Goal: Information Seeking & Learning: Find specific page/section

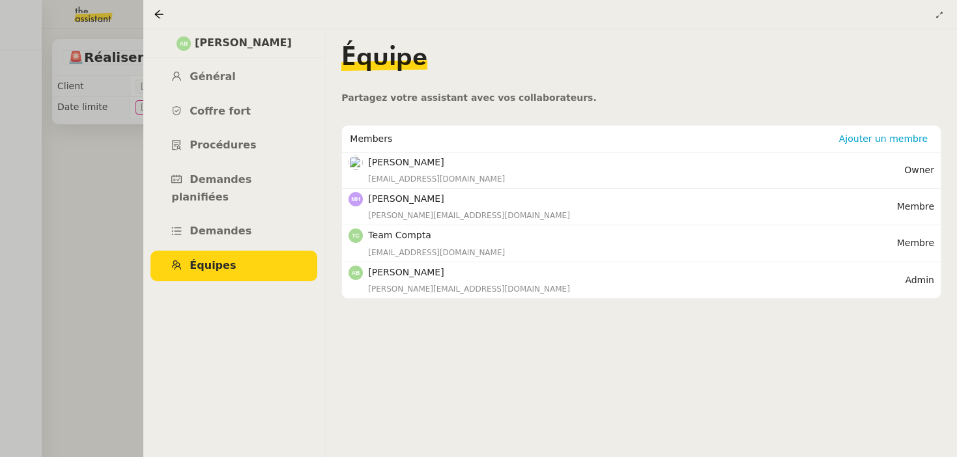
click at [109, 229] on div at bounding box center [478, 228] width 957 height 457
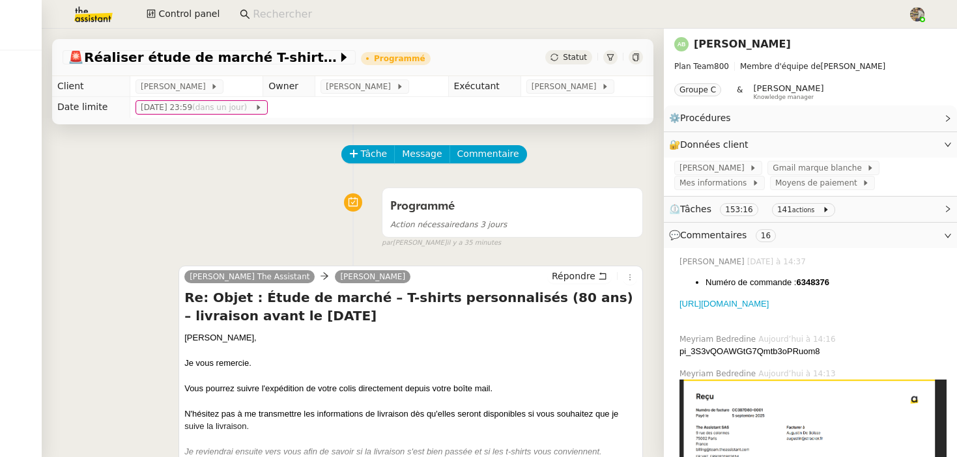
click at [289, 17] on input at bounding box center [574, 15] width 642 height 18
type input "s"
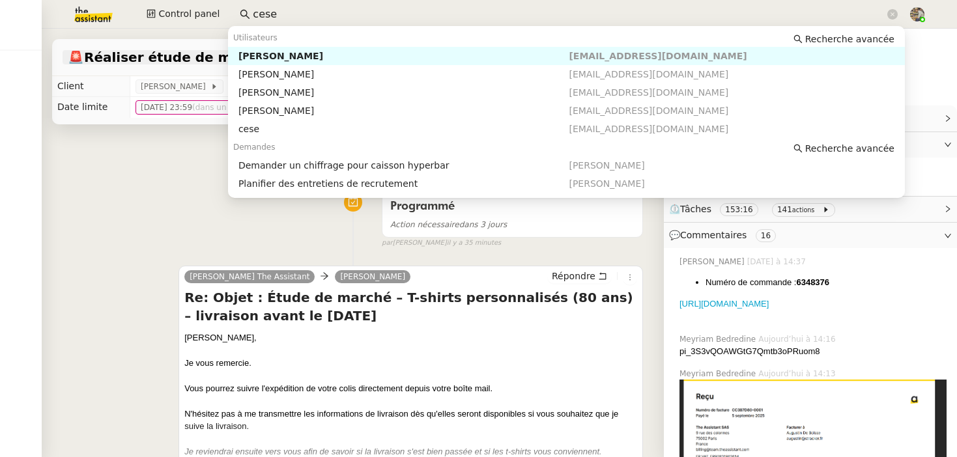
click at [330, 53] on div "Charles Da Conceicao" at bounding box center [403, 56] width 331 height 12
type input "cese"
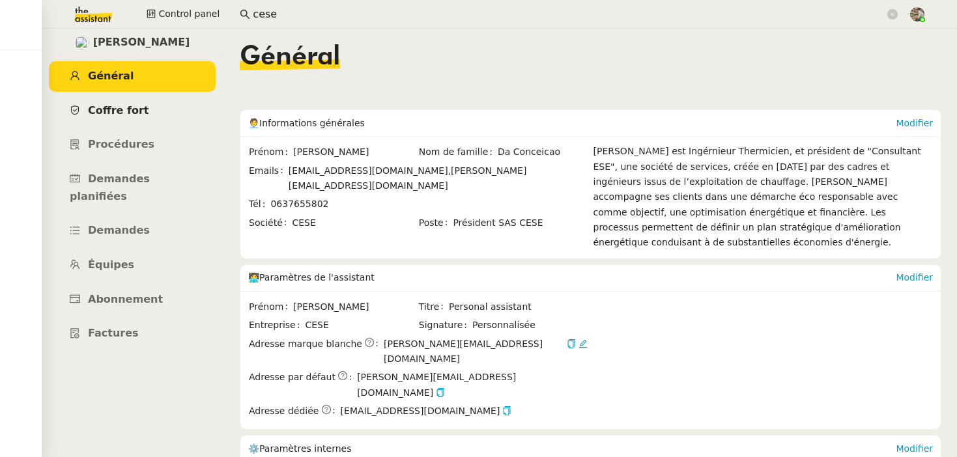
click at [125, 117] on link "Coffre fort" at bounding box center [132, 111] width 167 height 31
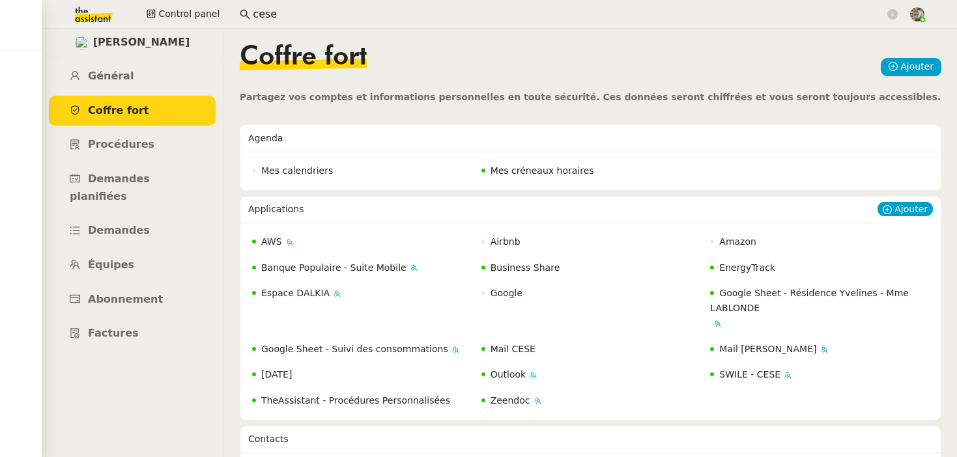
click at [771, 268] on span "EnergyTrack" at bounding box center [747, 268] width 56 height 10
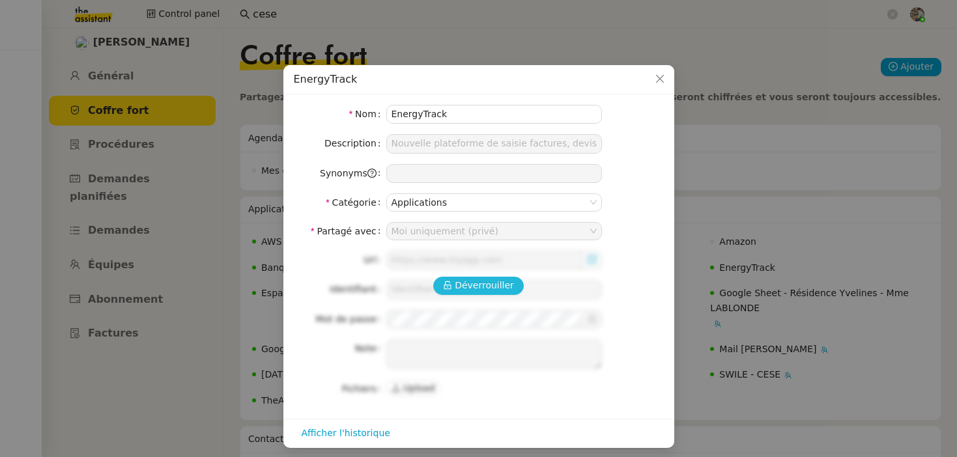
click at [497, 285] on span "Déverrouiller" at bounding box center [484, 285] width 59 height 15
type input "https://energytrack.fr/"
type input "camille.assistante@cese.fr"
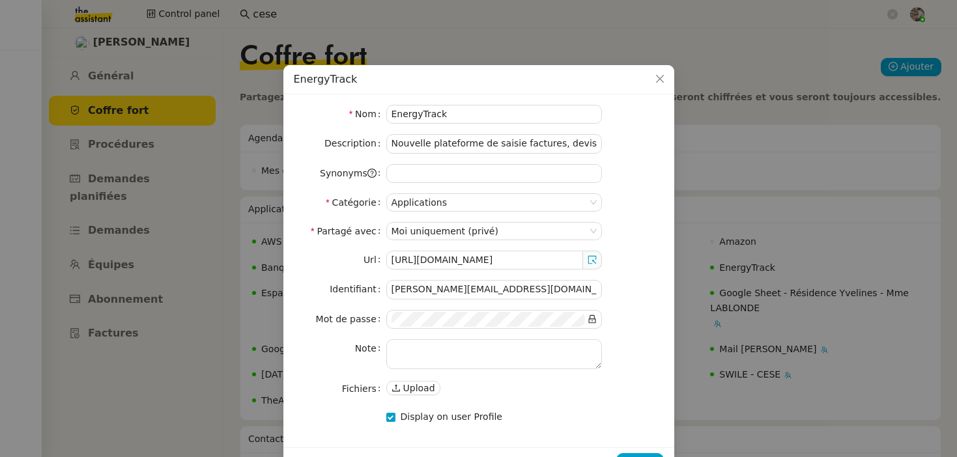
click at [514, 304] on div "Url https://energytrack.fr/ Identifiant camille.assistante@cese.fr Mot de passe…" at bounding box center [479, 324] width 370 height 147
click at [517, 289] on input "camille.assistante@cese.fr" at bounding box center [494, 289] width 216 height 19
click at [658, 284] on nz-form-item "Identifiant camille.assistante@cese.fr" at bounding box center [479, 289] width 370 height 19
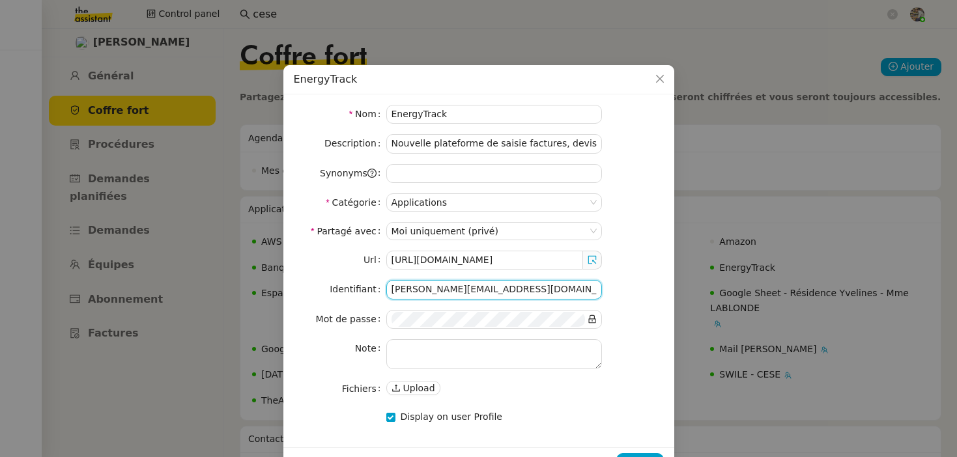
click at [506, 299] on input "camille.assistante@cese.fr" at bounding box center [494, 289] width 216 height 19
click at [506, 296] on input "camille.assistante@cese.fr" at bounding box center [494, 289] width 216 height 19
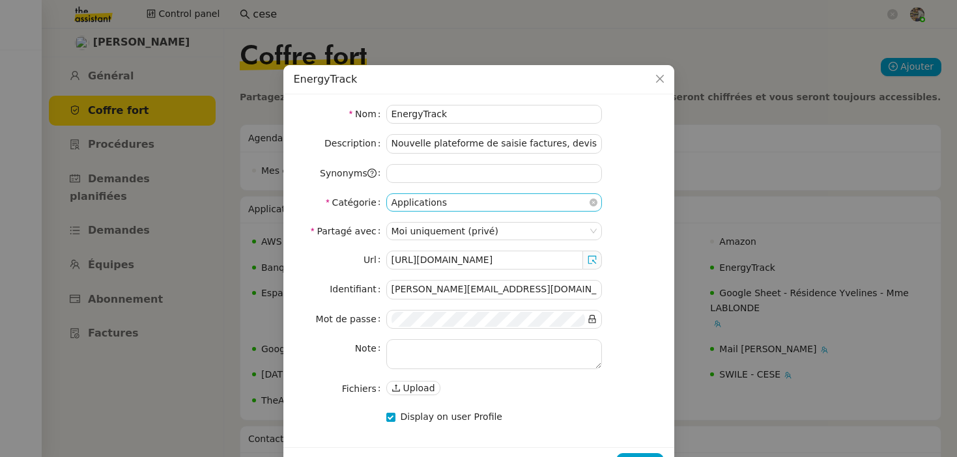
click at [515, 197] on nz-select-item "Applications" at bounding box center [493, 202] width 205 height 17
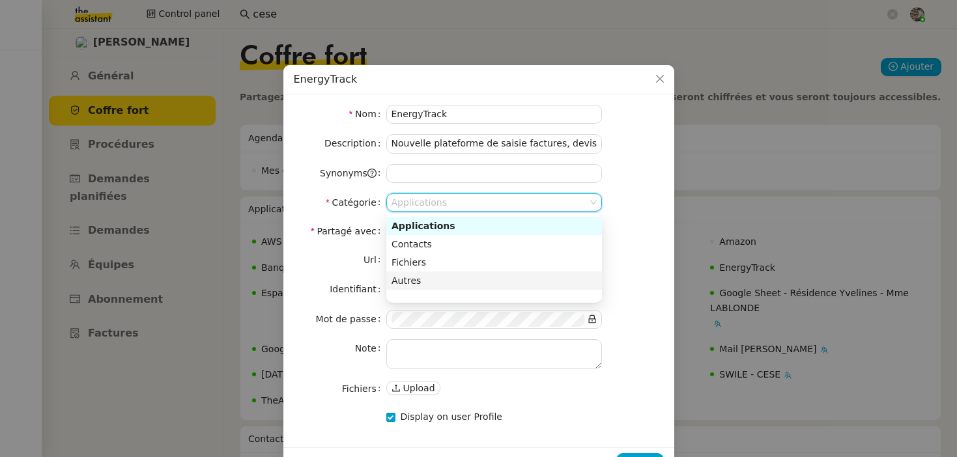
click at [354, 317] on label "Mot de passe" at bounding box center [351, 319] width 70 height 18
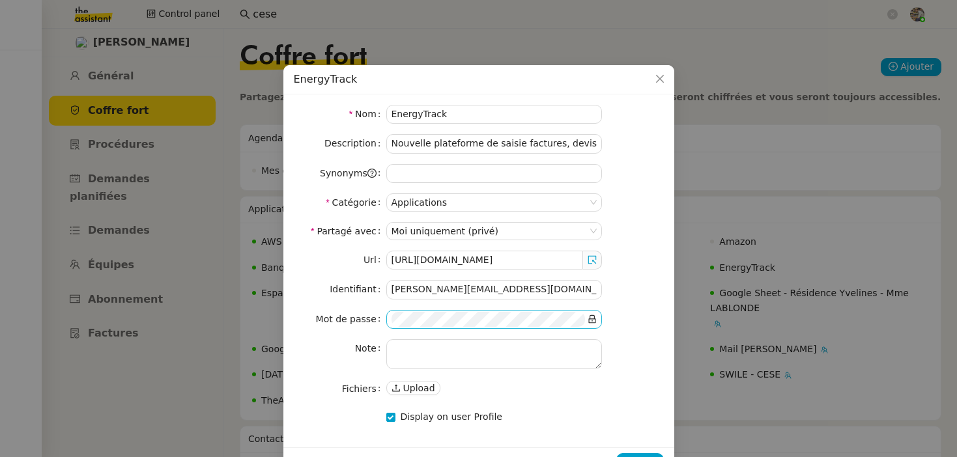
click at [595, 320] on icon at bounding box center [592, 319] width 9 height 9
click at [191, 20] on nz-modal-container "EnergyTrack Nom EnergyTrack Description Nouvelle plateforme de saisie factures,…" at bounding box center [478, 228] width 957 height 457
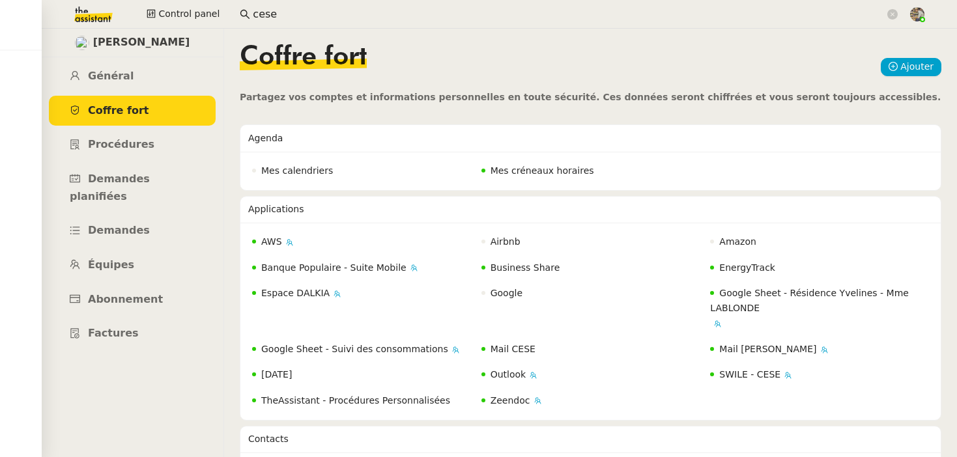
click at [275, 19] on input "cese" at bounding box center [569, 15] width 632 height 18
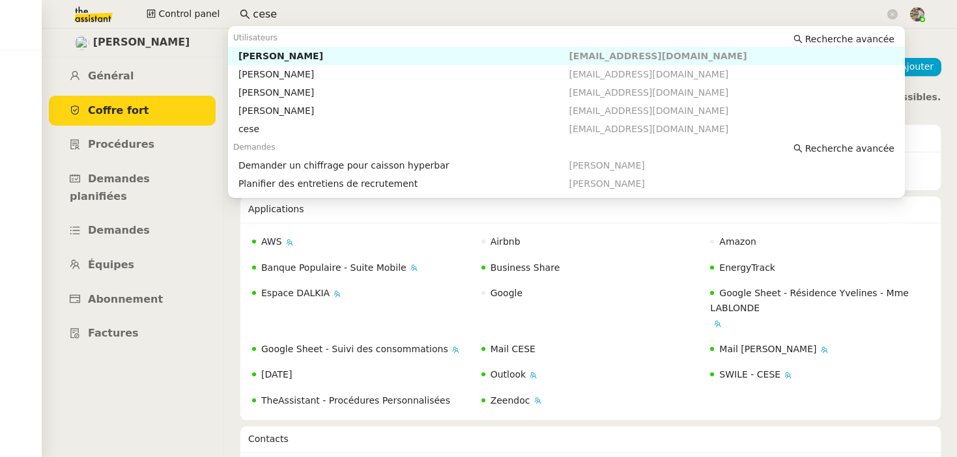
paste input "mo"
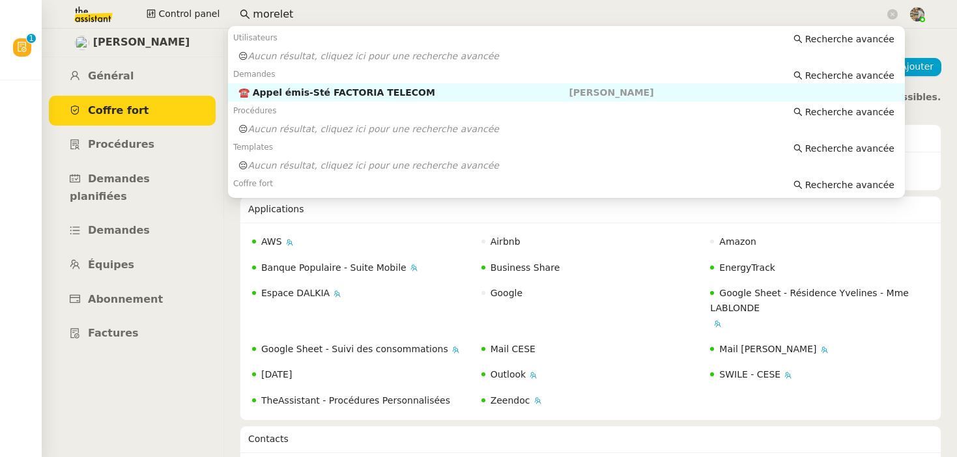
click at [273, 14] on input "morelet" at bounding box center [569, 15] width 632 height 18
paste input "ASL LE MOLERET"
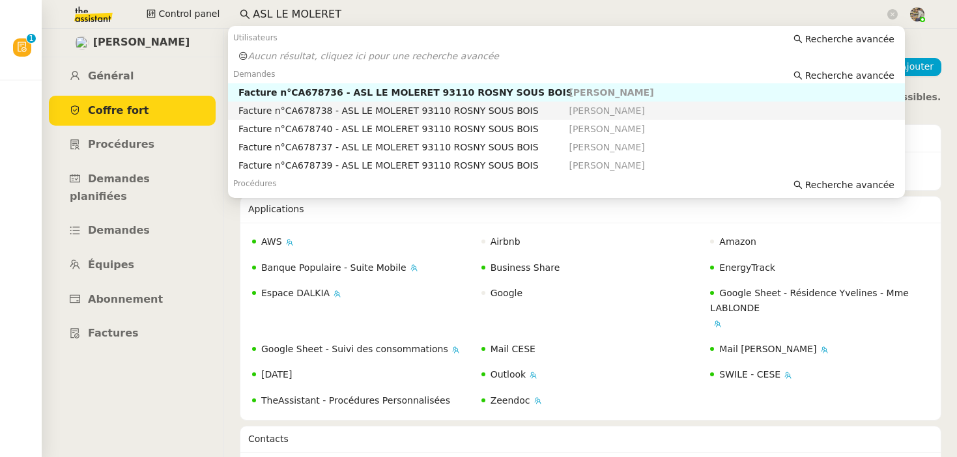
click at [373, 96] on div "Facture n°CA678736 - ASL LE MOLERET 93110 ROSNY SOUS BOIS" at bounding box center [403, 93] width 331 height 12
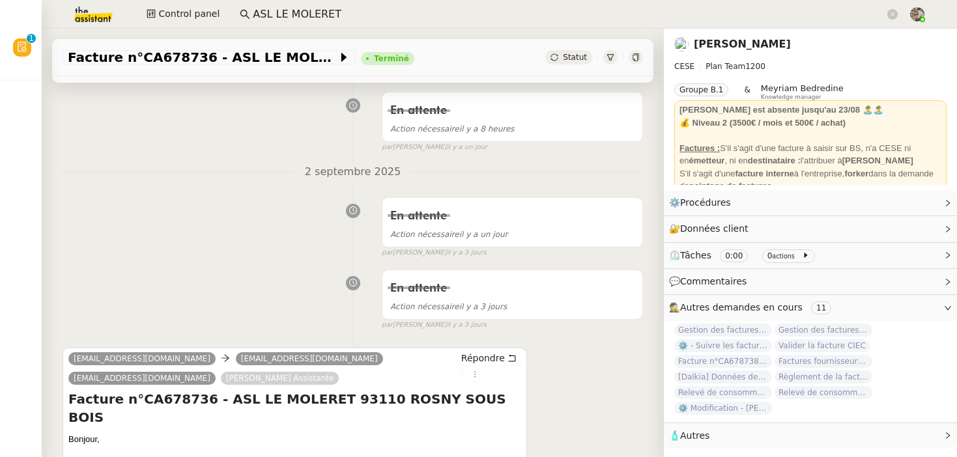
scroll to position [444, 0]
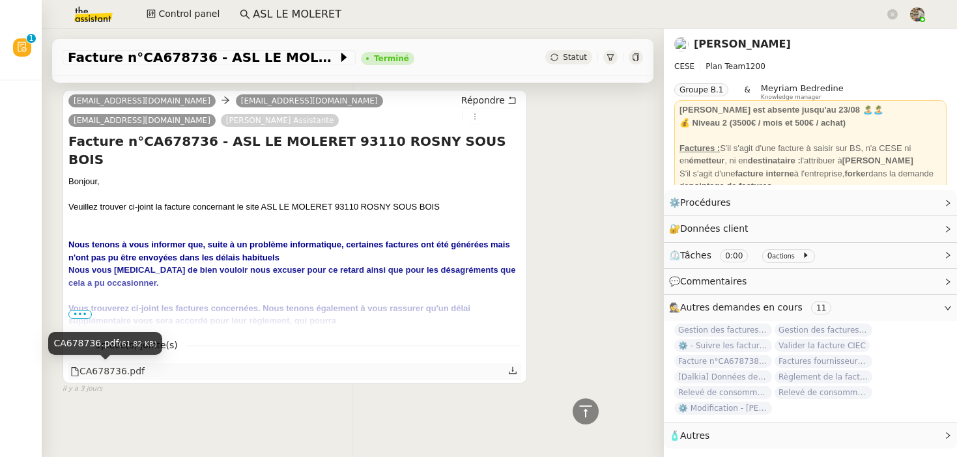
click at [115, 367] on div "CA678736.pdf" at bounding box center [107, 371] width 74 height 15
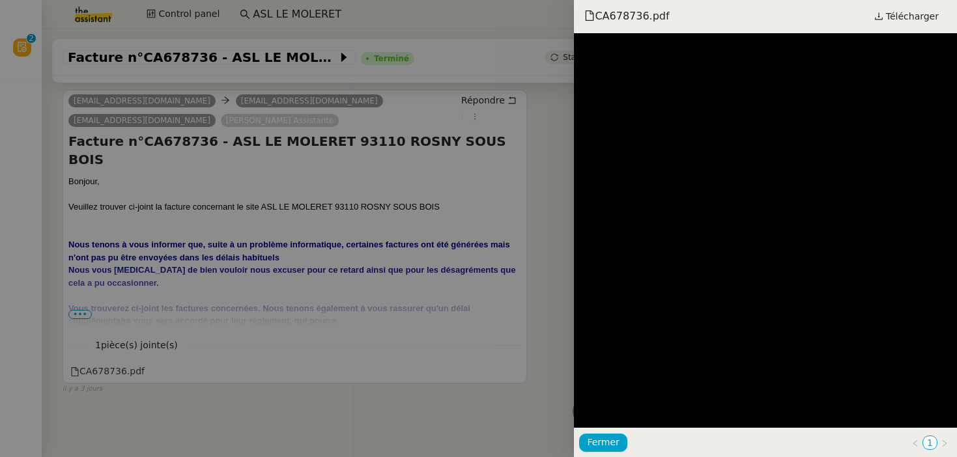
click at [473, 322] on div at bounding box center [478, 228] width 957 height 457
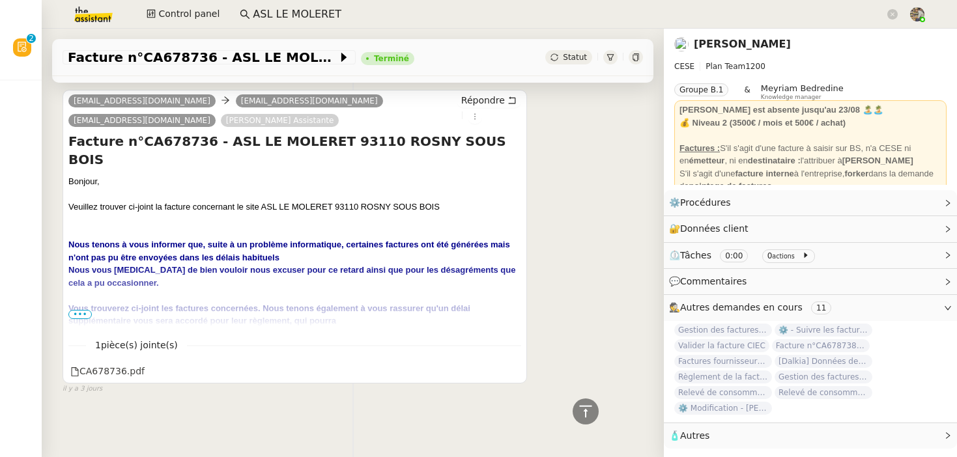
scroll to position [0, 0]
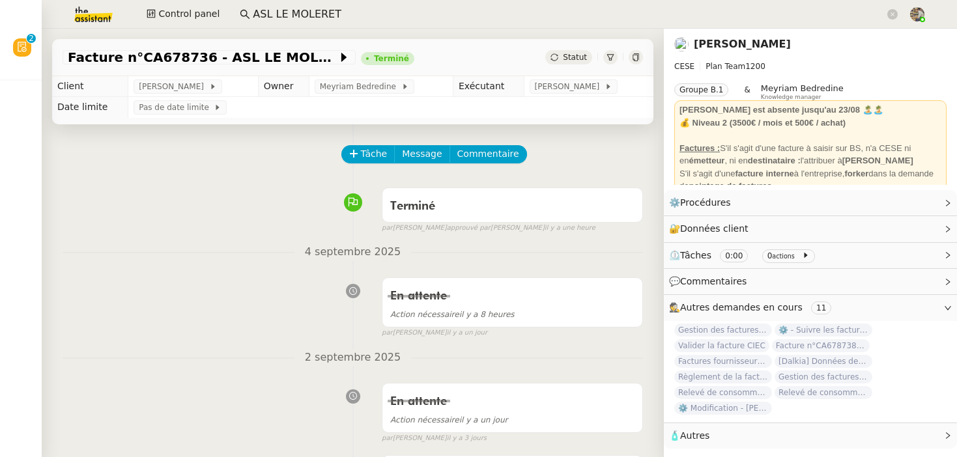
scroll to position [444, 0]
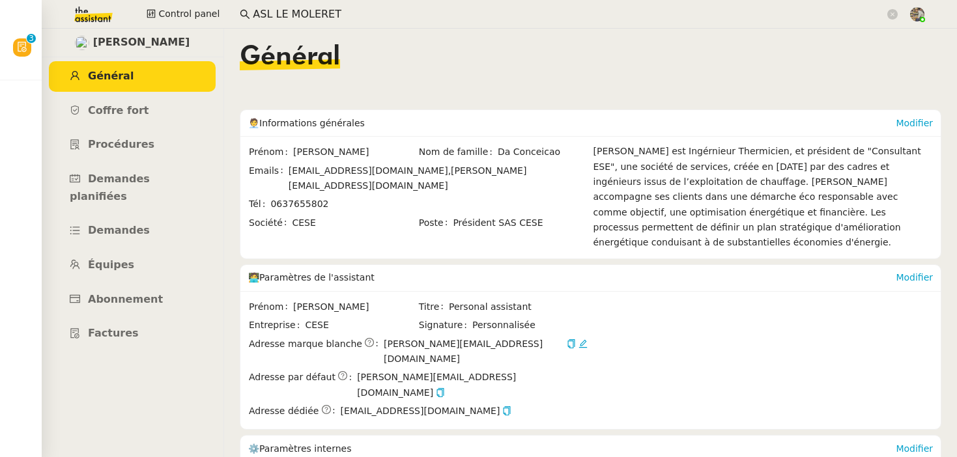
click at [340, 16] on input "ASL LE MOLERET" at bounding box center [569, 15] width 632 height 18
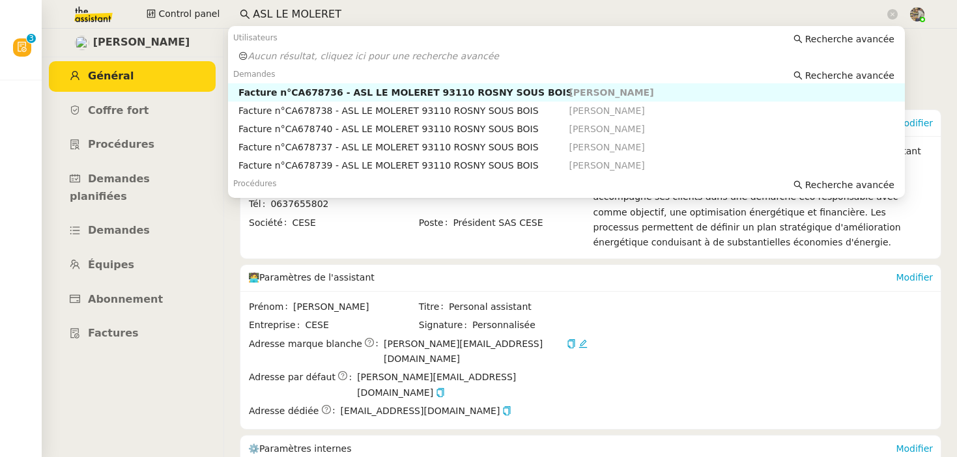
drag, startPoint x: 279, startPoint y: 10, endPoint x: 235, endPoint y: 10, distance: 44.3
click at [239, 10] on nz-input-group "ASL LE MOLERET" at bounding box center [569, 15] width 672 height 20
click at [335, 10] on input "ASL LE MOLERET" at bounding box center [569, 15] width 632 height 18
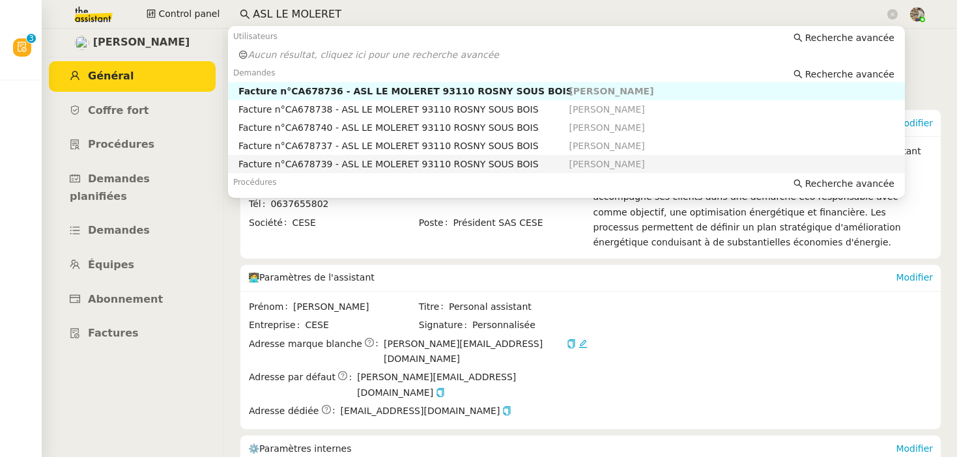
click at [419, 156] on nz-auto-option "Facture n°CA678739 - ASL LE MOLERET 93110 ROSNY SOUS BOIS Charles Da Conceicao" at bounding box center [566, 164] width 677 height 18
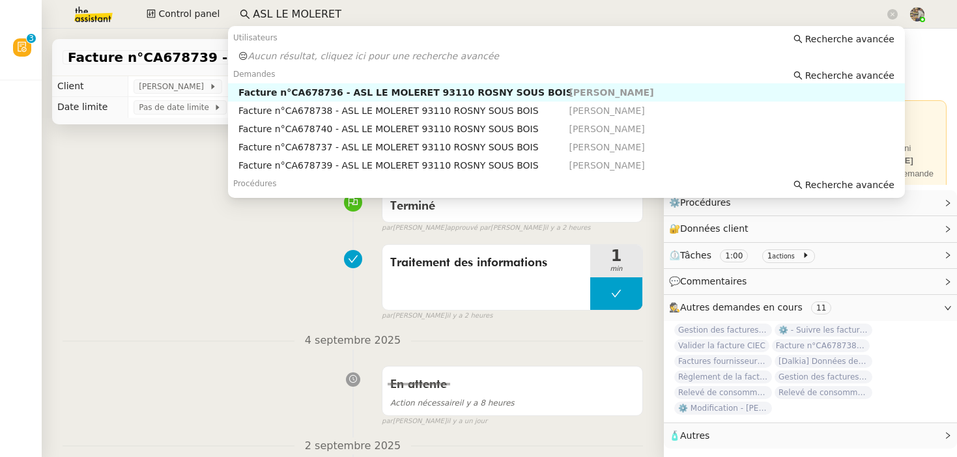
click at [345, 10] on input "ASL LE MOLERET" at bounding box center [569, 15] width 632 height 18
click at [320, 141] on div "Facture n°CA678737 - ASL LE MOLERET 93110 ROSNY SOUS BOIS" at bounding box center [403, 147] width 331 height 12
drag, startPoint x: 283, startPoint y: 14, endPoint x: 236, endPoint y: 14, distance: 46.9
click at [236, 14] on nz-input-group "ASL LE MOLERET" at bounding box center [569, 15] width 672 height 20
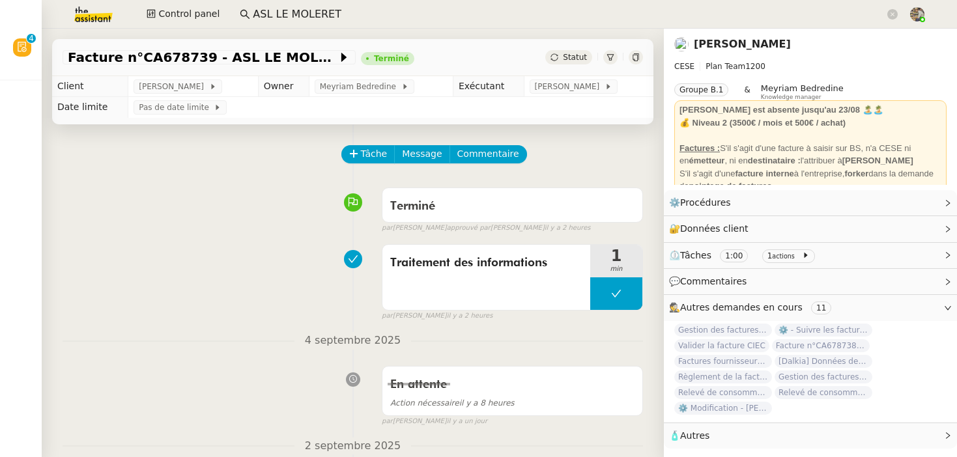
click at [302, 13] on input "ASL LE MOLERET" at bounding box center [569, 15] width 632 height 18
click at [377, 20] on input "ASL LE MOLERET" at bounding box center [569, 15] width 632 height 18
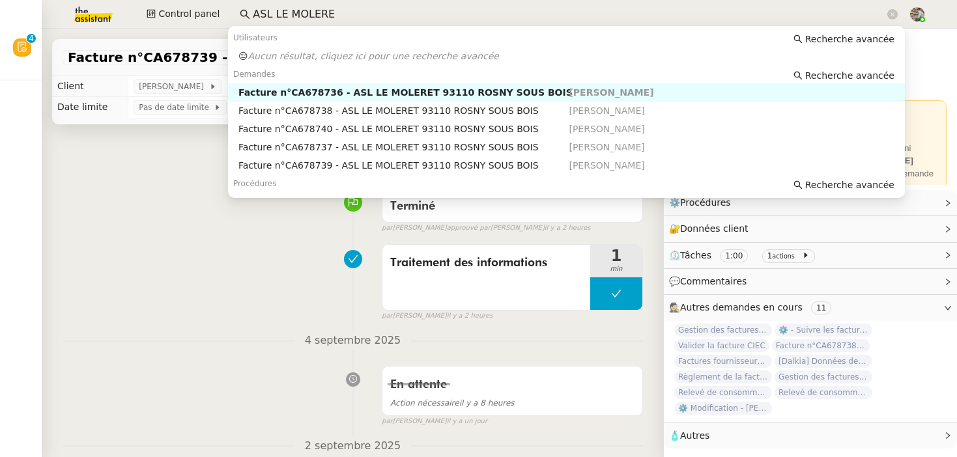
type input "ASL LE MOLERET"
click at [261, 76] on span "Demandes" at bounding box center [254, 74] width 42 height 9
click at [839, 65] on div "Demandes Recherche avancée" at bounding box center [566, 74] width 677 height 18
click at [835, 81] on span "Recherche avancée" at bounding box center [849, 75] width 89 height 13
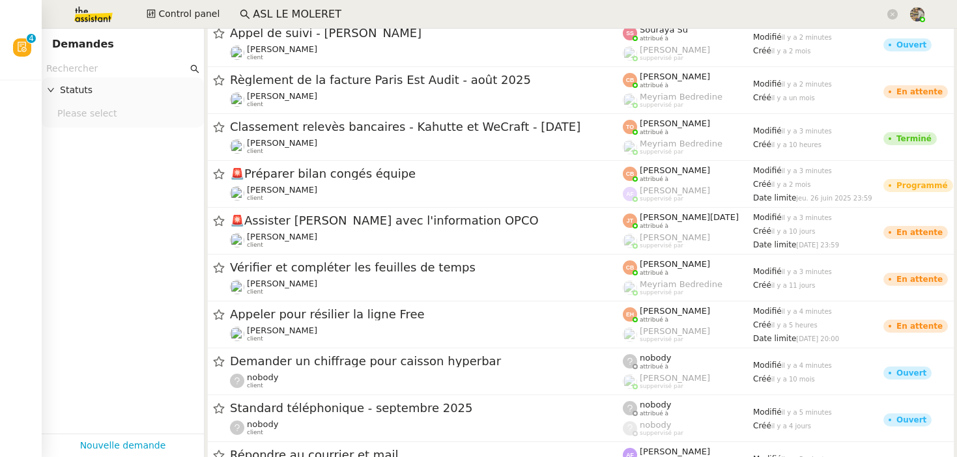
scroll to position [402, 0]
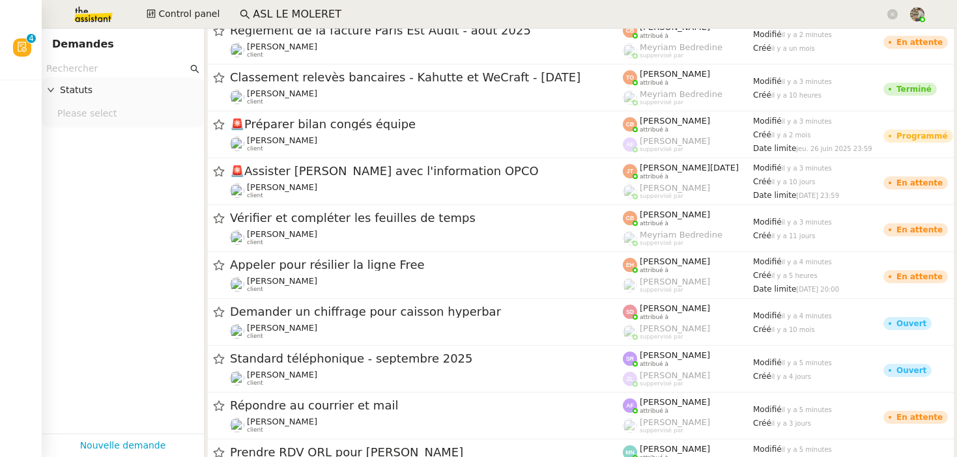
click at [126, 66] on input "text" at bounding box center [116, 68] width 141 height 15
paste input "more"
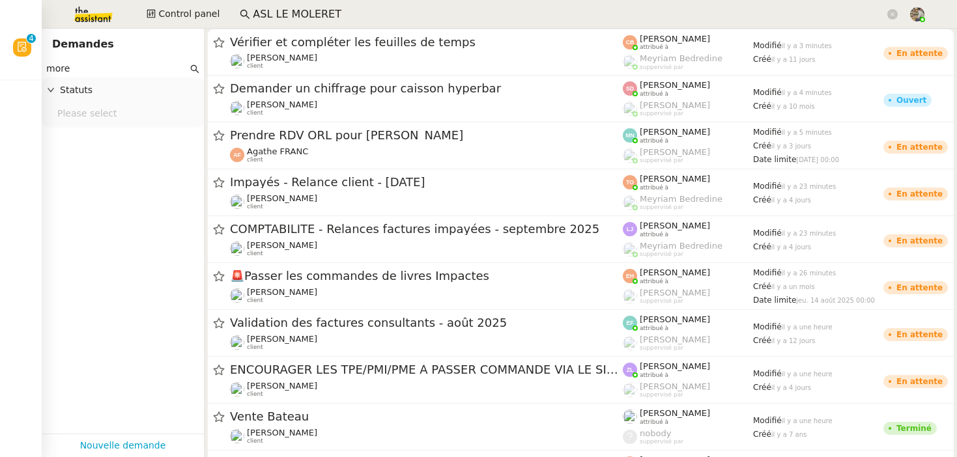
click at [313, 0] on app-search-bar "ASL LE MOLERET" at bounding box center [569, 14] width 672 height 29
click at [299, 12] on input "ASL LE MOLERET" at bounding box center [569, 15] width 632 height 18
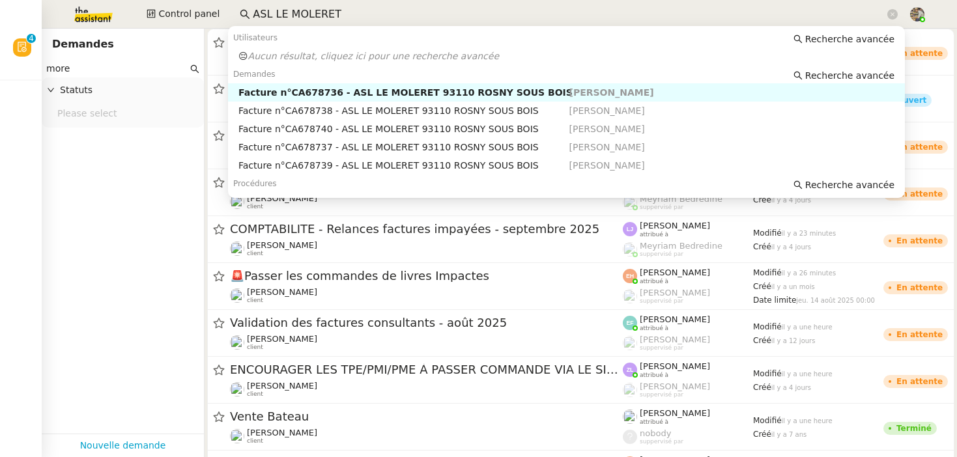
click at [299, 12] on input "ASL LE MOLERET" at bounding box center [569, 15] width 632 height 18
click at [100, 82] on div "Statuts" at bounding box center [123, 90] width 162 height 25
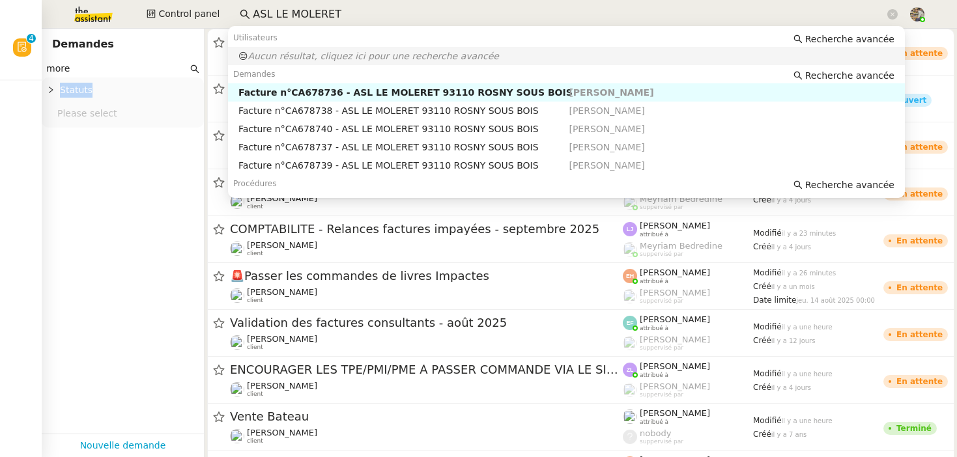
click at [100, 82] on div "Statuts" at bounding box center [123, 90] width 162 height 25
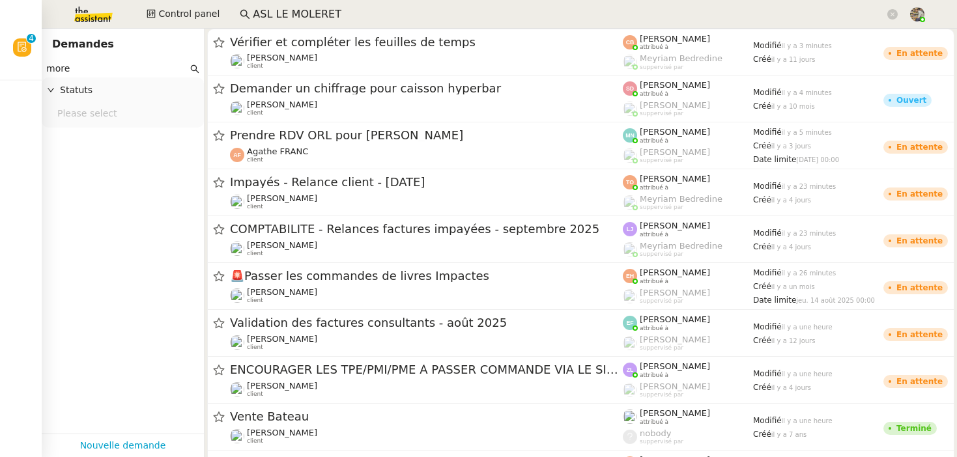
click at [93, 70] on input "more" at bounding box center [116, 68] width 141 height 15
paste input "ASL LE MOLERET"
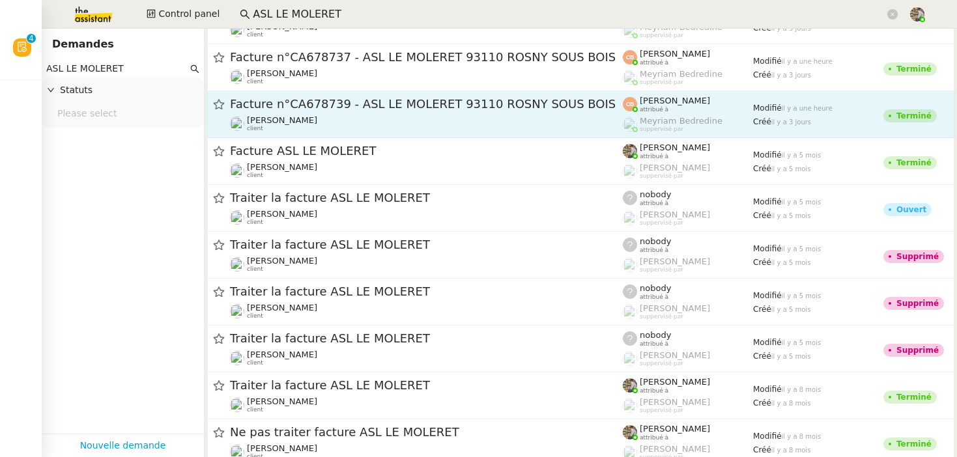
scroll to position [145, 0]
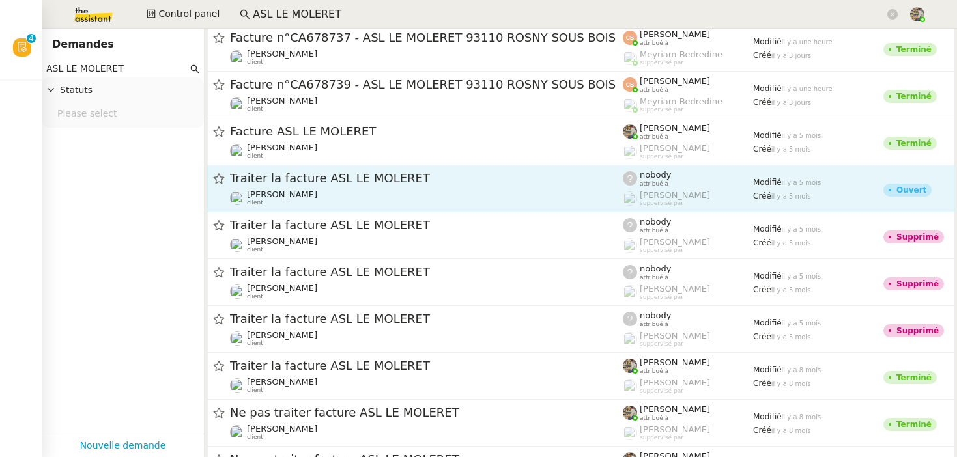
type input "ASL LE MOLERET"
click at [259, 178] on span "Traiter la facture ASL LE MOLERET" at bounding box center [426, 179] width 393 height 12
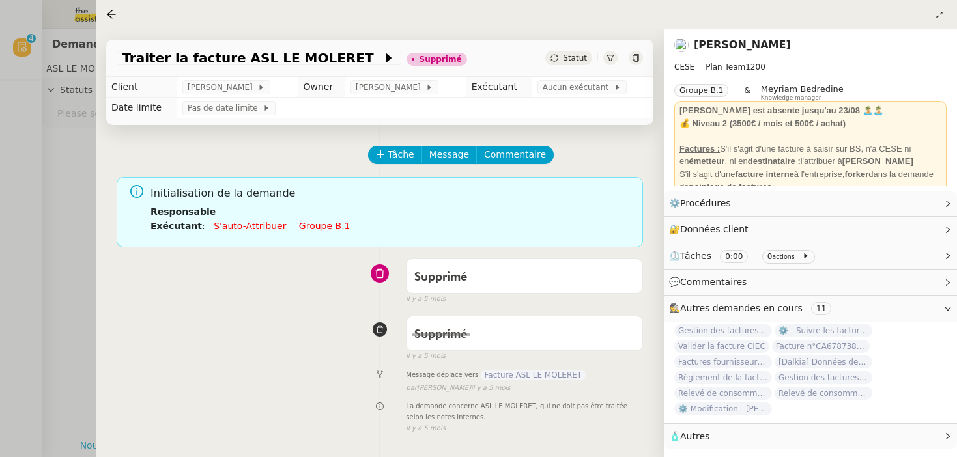
scroll to position [167, 0]
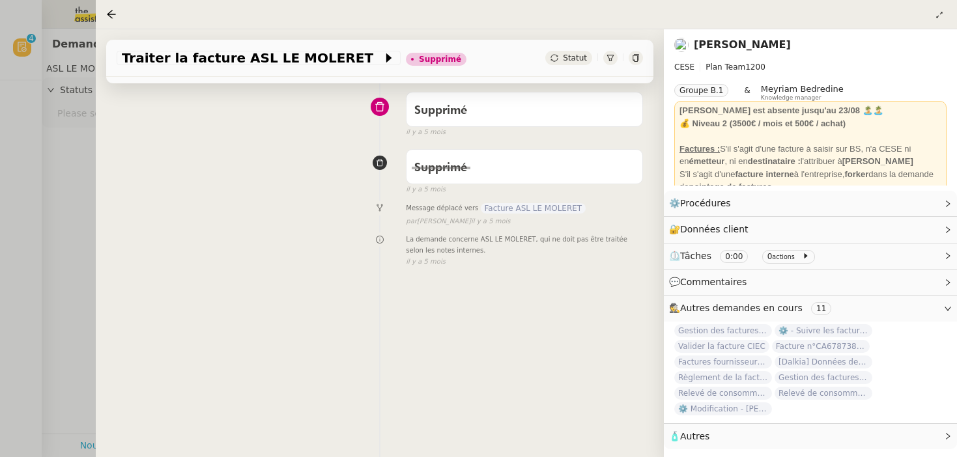
click at [12, 210] on div at bounding box center [478, 228] width 957 height 457
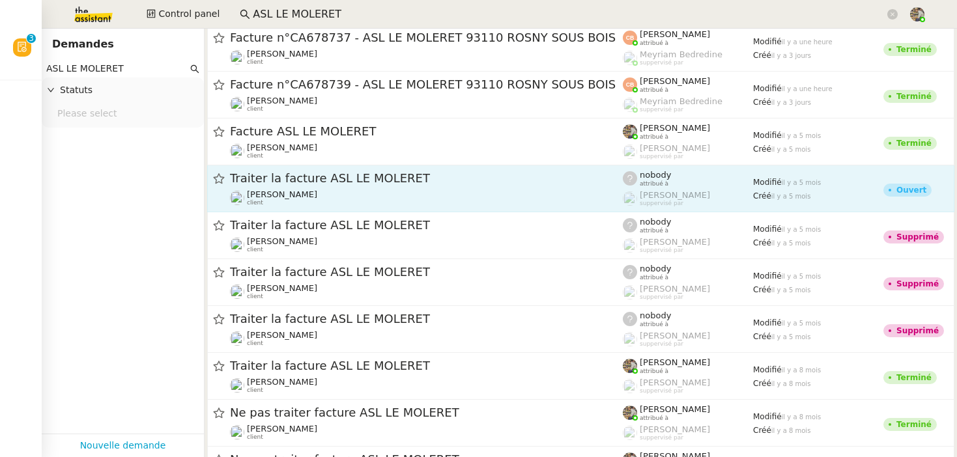
click at [272, 188] on div "Traiter la facture ASL LE MOLERET Charles Da Conceicao client" at bounding box center [426, 189] width 393 height 36
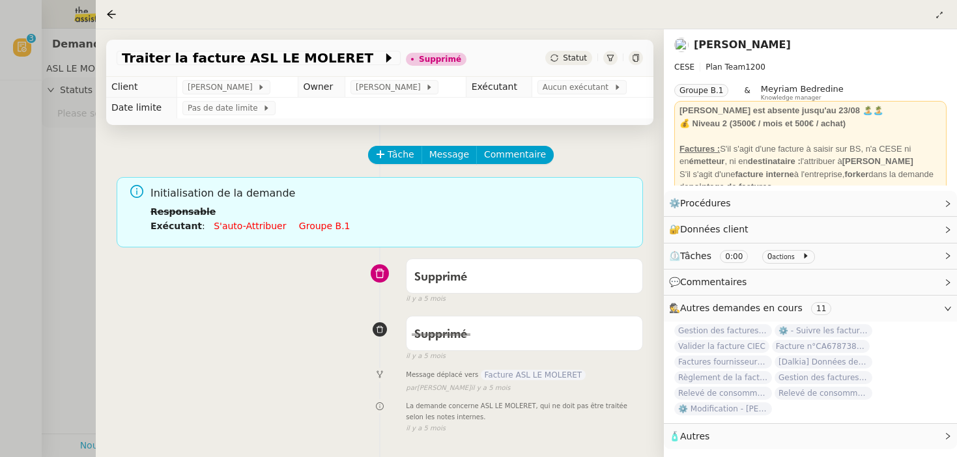
scroll to position [167, 0]
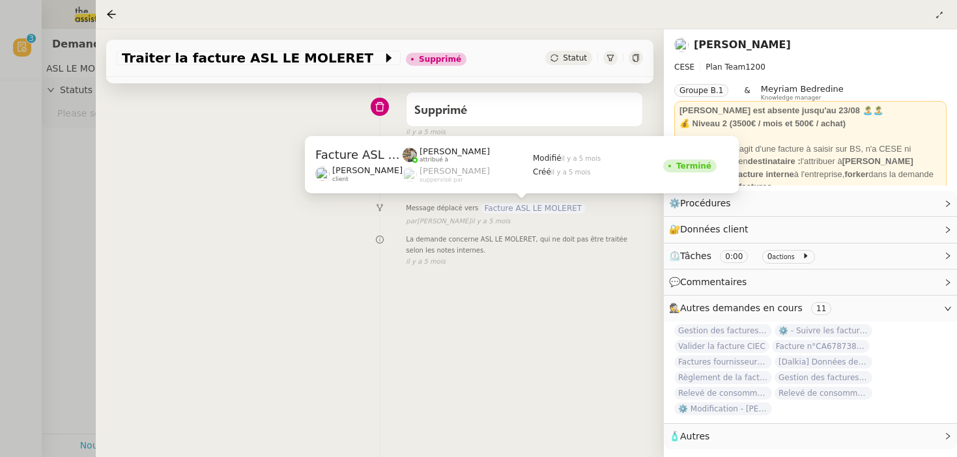
click at [501, 205] on span "Facture ASL LE MOLERET" at bounding box center [534, 208] width 106 height 10
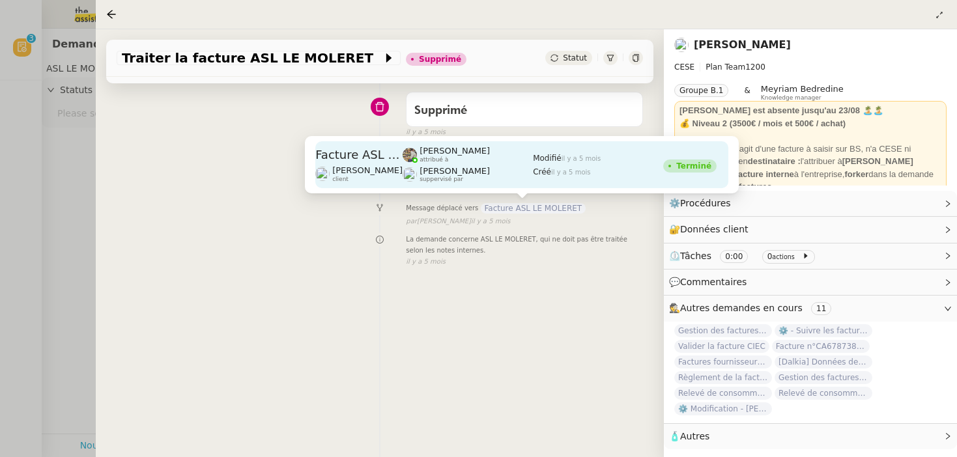
click at [490, 169] on span "Romane Vachon" at bounding box center [454, 171] width 70 height 10
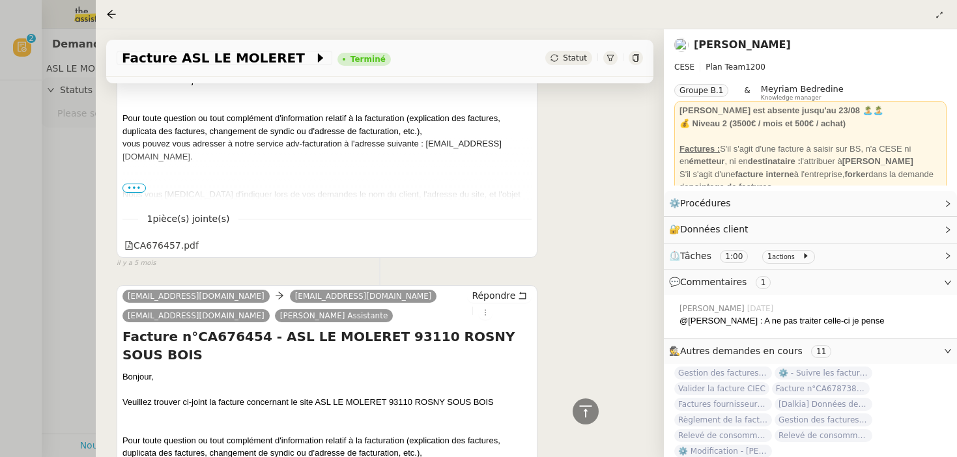
scroll to position [89, 0]
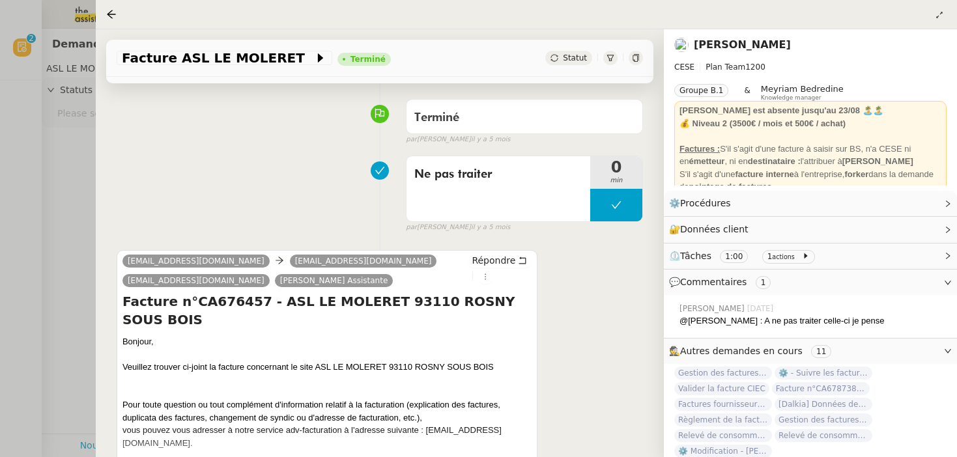
click at [55, 249] on div at bounding box center [478, 228] width 957 height 457
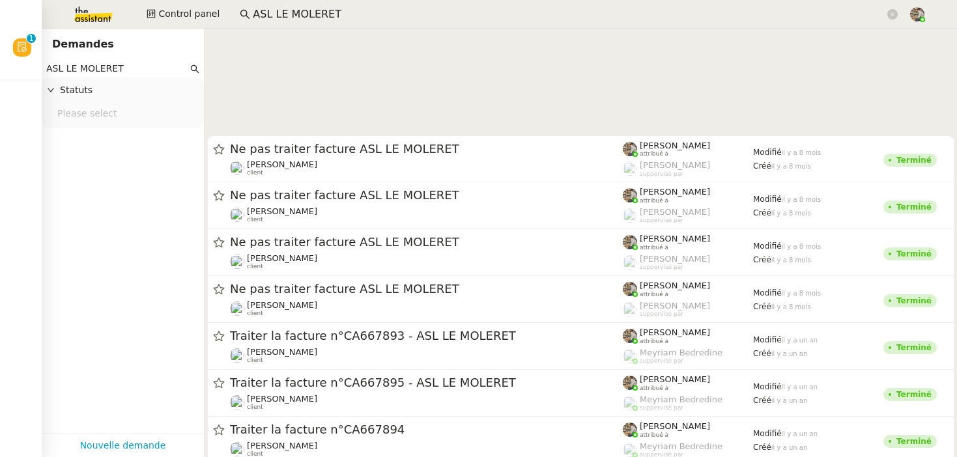
scroll to position [903, 0]
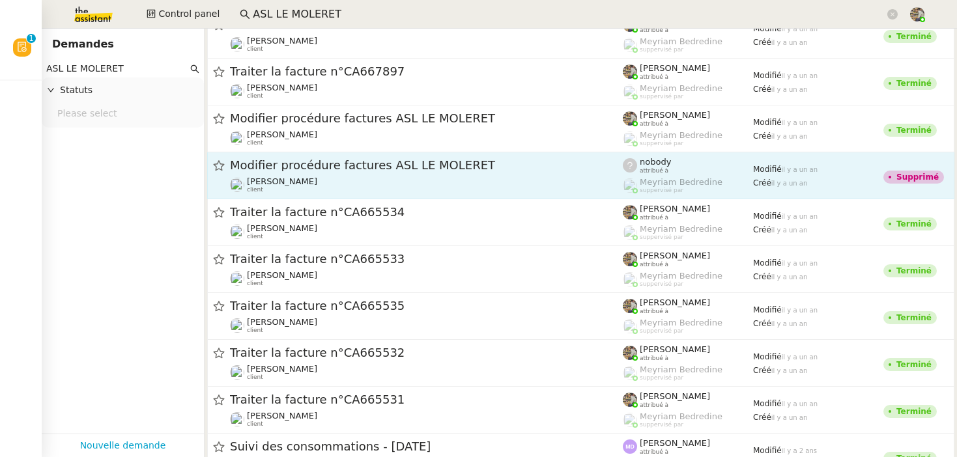
click at [302, 166] on span "Modifier procédure factures ASL LE MOLERET" at bounding box center [426, 166] width 393 height 12
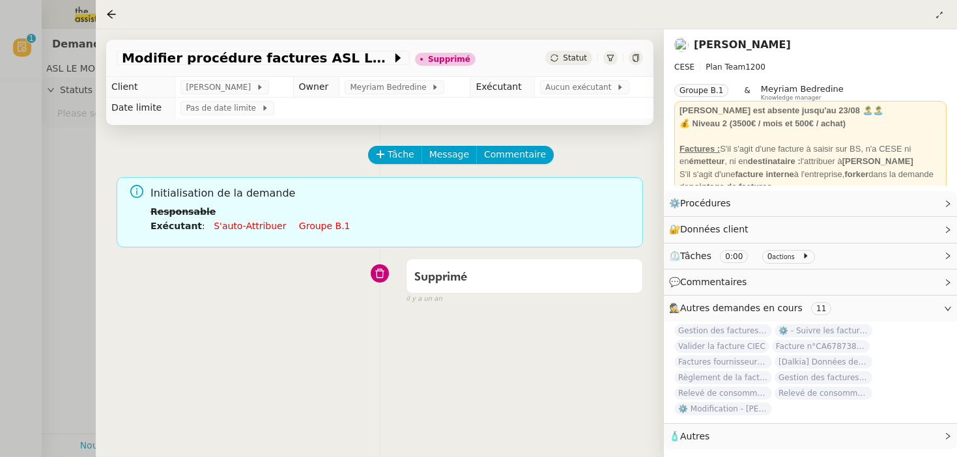
click at [100, 217] on div "Tâche Message Commentaire Veuillez patienter une erreur s'est produite 👌👌👌 mess…" at bounding box center [380, 353] width 568 height 457
click at [82, 216] on div at bounding box center [478, 228] width 957 height 457
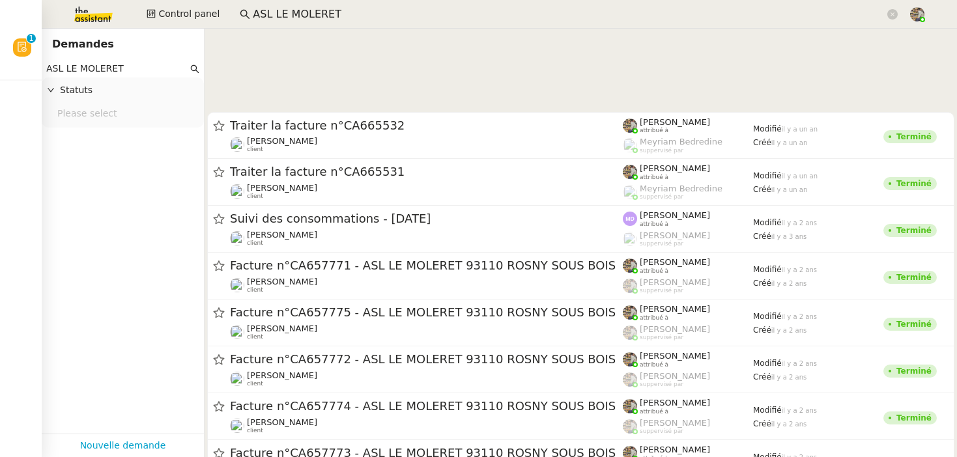
scroll to position [1366, 0]
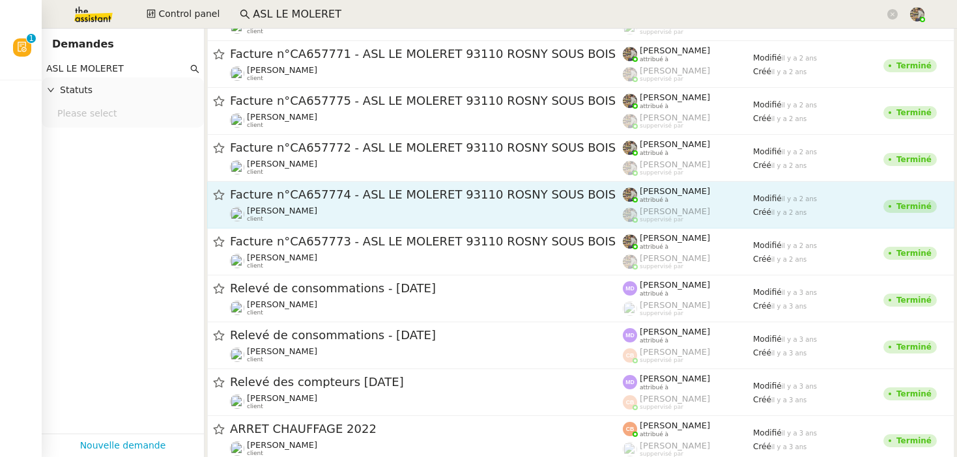
click at [272, 190] on span "Facture n°CA657774 - ASL LE MOLERET 93110 ROSNY SOUS BOIS" at bounding box center [426, 195] width 393 height 12
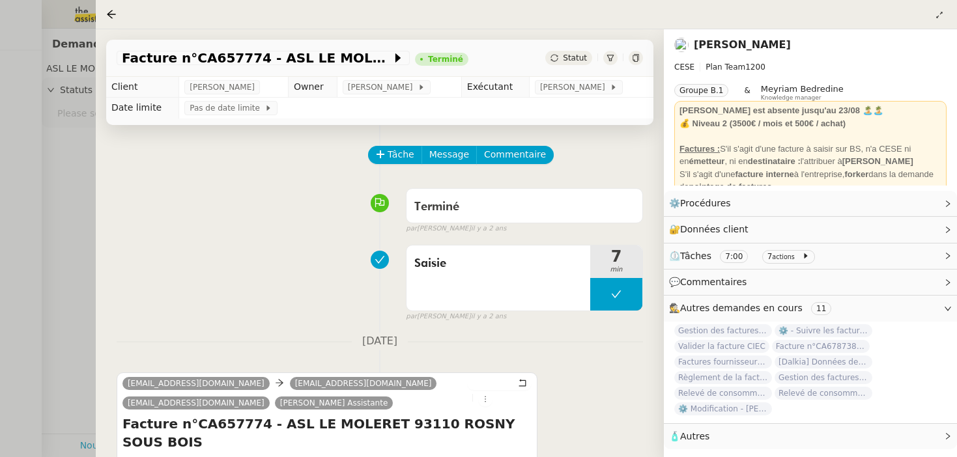
scroll to position [167, 0]
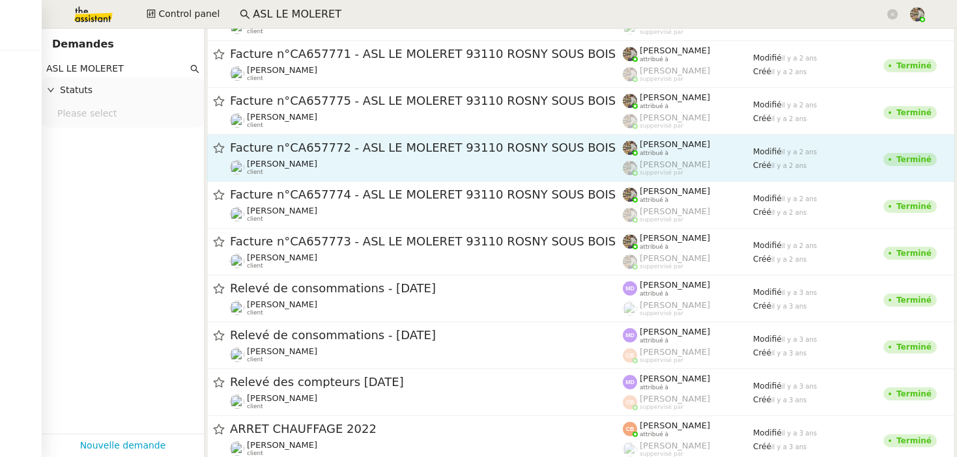
click at [339, 139] on link "Facture n°CA657772 - ASL LE MOLERET 93110 ROSNY SOUS BOIS Charles Da Conceicao …" at bounding box center [580, 158] width 747 height 47
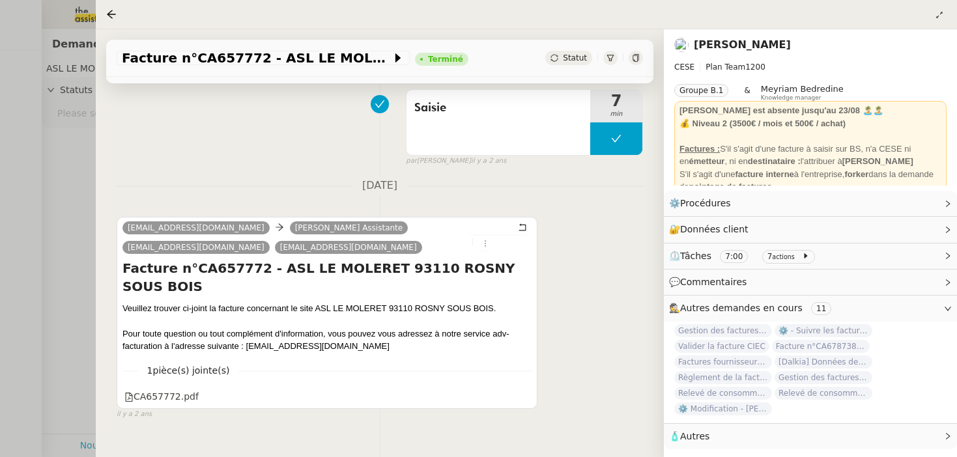
scroll to position [167, 0]
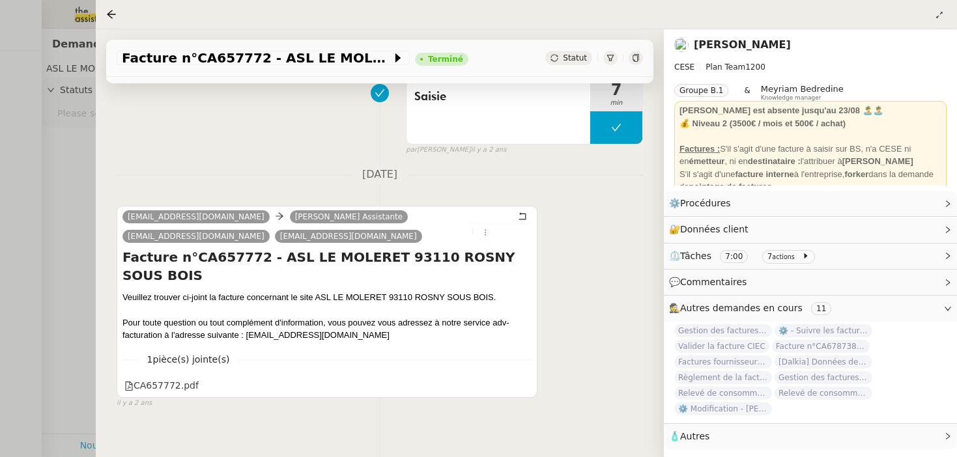
click at [55, 233] on div at bounding box center [478, 228] width 957 height 457
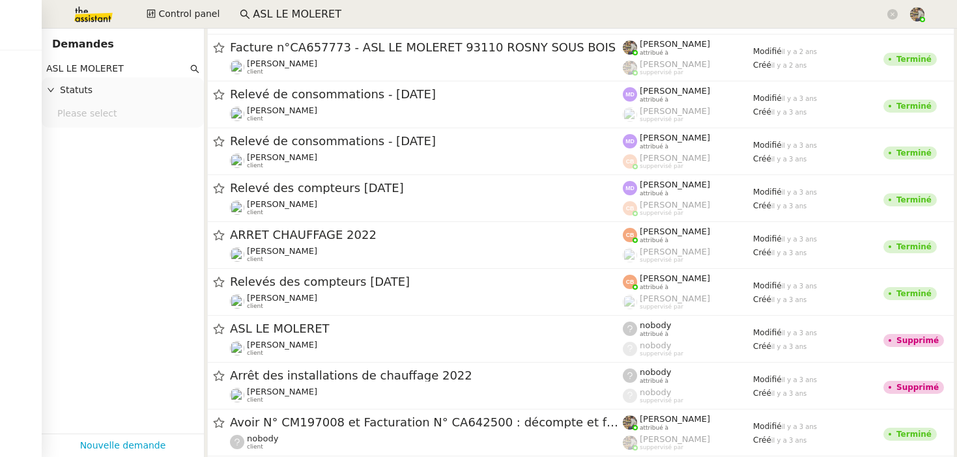
scroll to position [1750, 0]
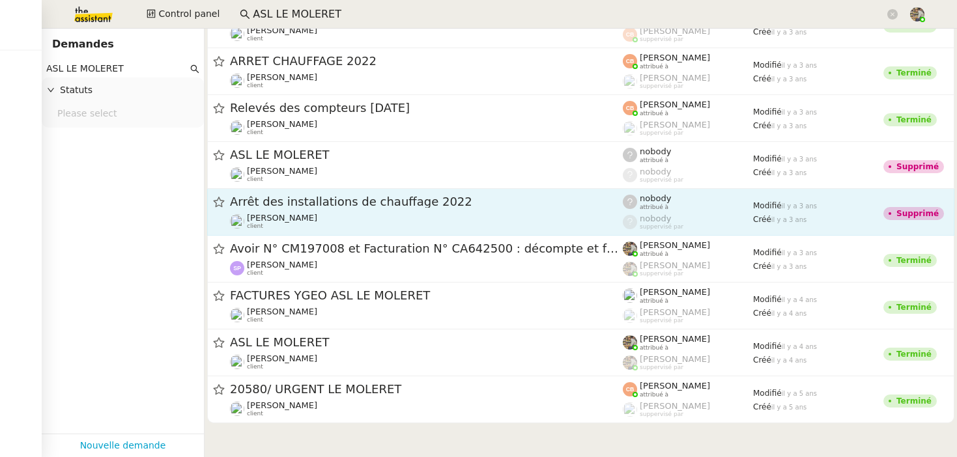
click at [313, 210] on div "Arrêt des installations de chauffage 2022 Charles Da Conceicao client" at bounding box center [426, 212] width 393 height 36
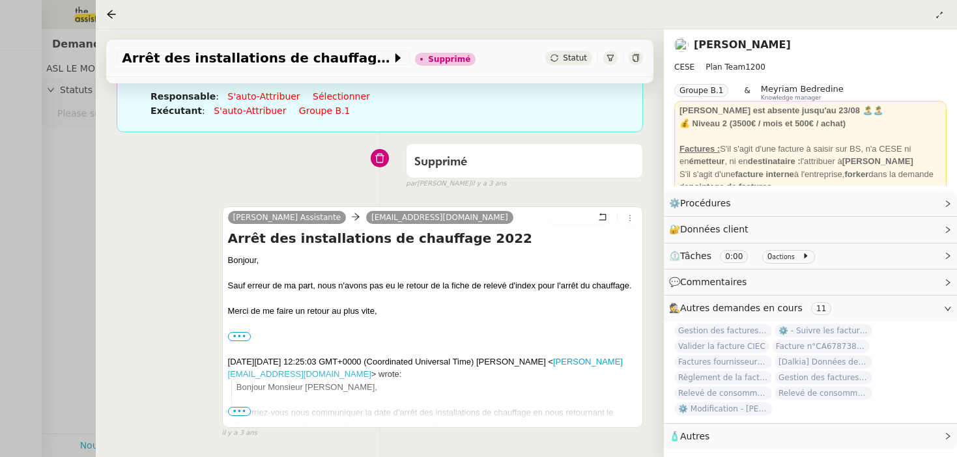
scroll to position [167, 0]
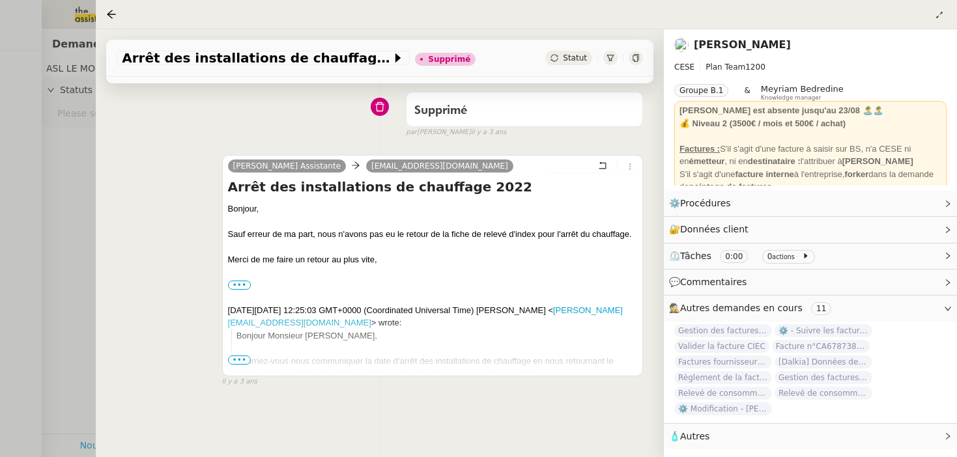
click at [36, 224] on div at bounding box center [478, 228] width 957 height 457
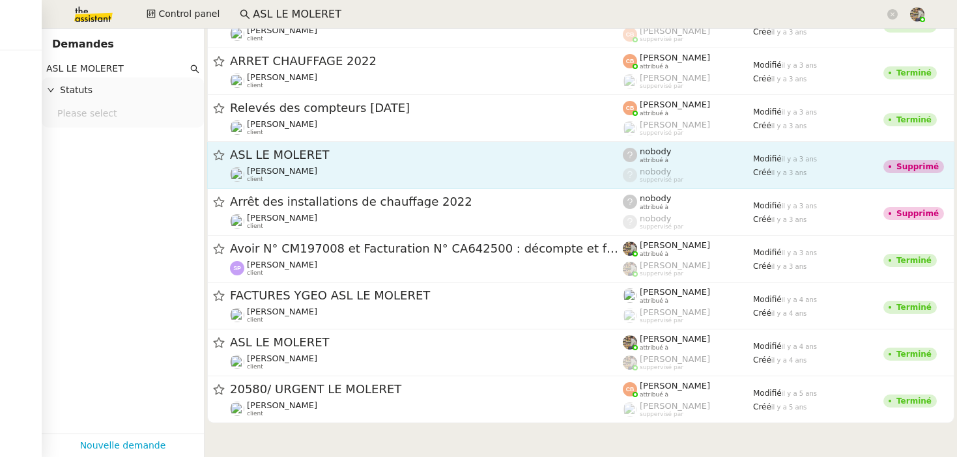
click at [264, 162] on div "ASL LE MOLERET" at bounding box center [426, 155] width 393 height 16
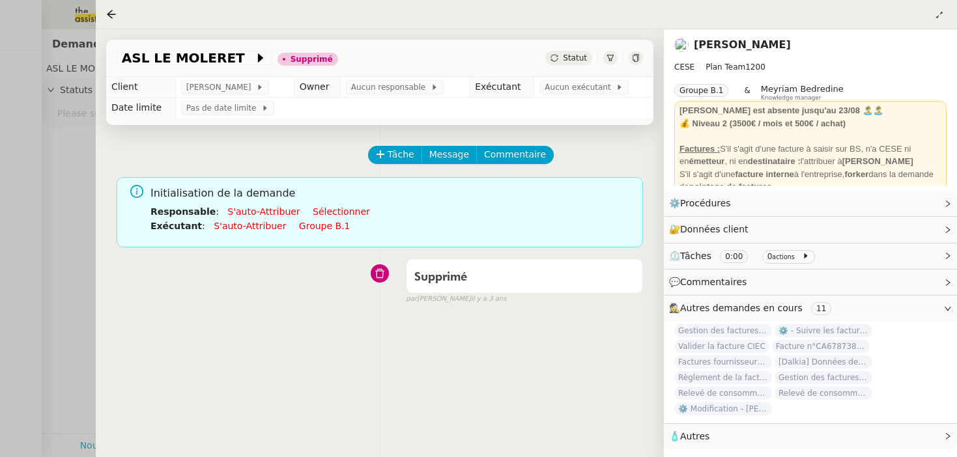
scroll to position [167, 0]
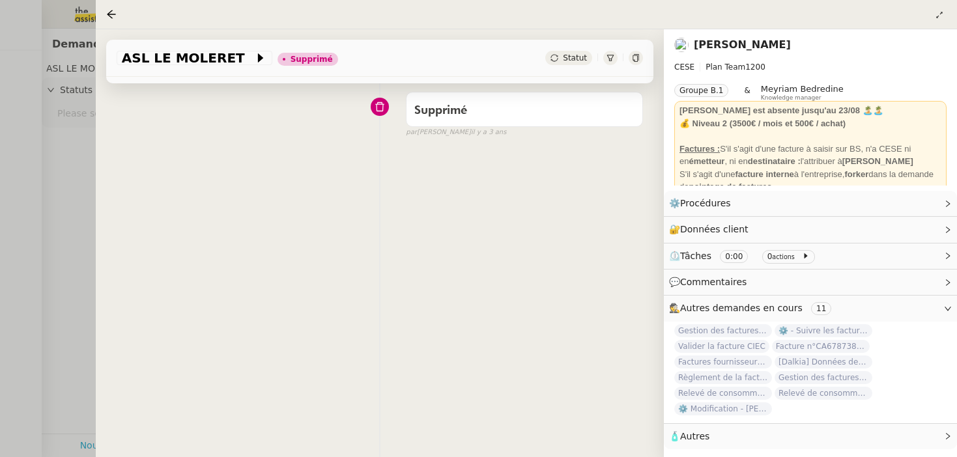
click at [86, 138] on div at bounding box center [478, 228] width 957 height 457
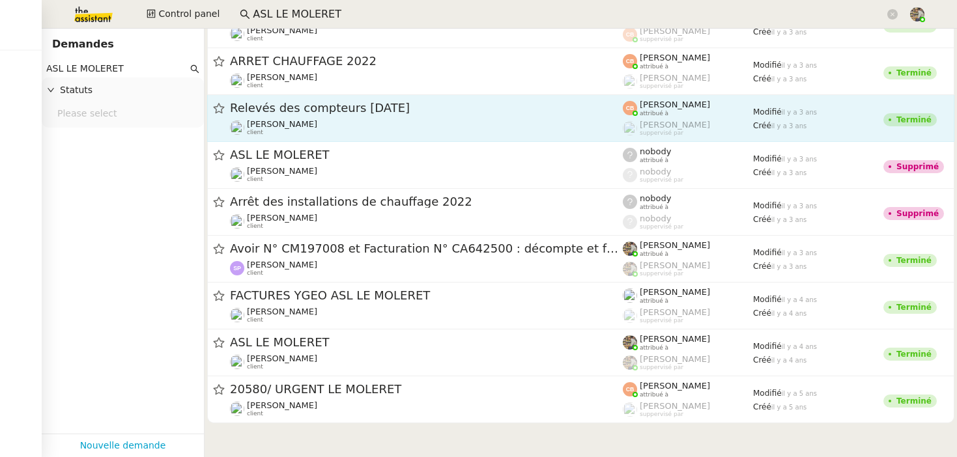
click at [297, 106] on span "Relevés des compteurs Août 2022" at bounding box center [426, 108] width 393 height 12
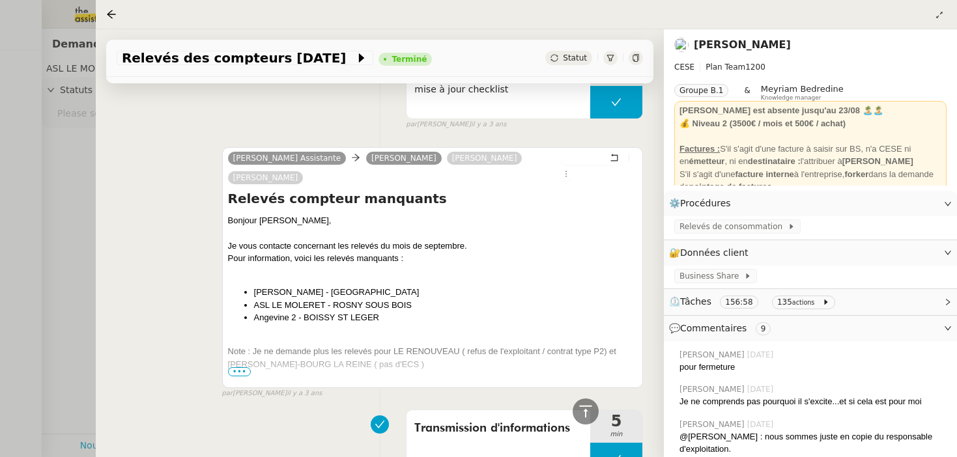
scroll to position [3091, 0]
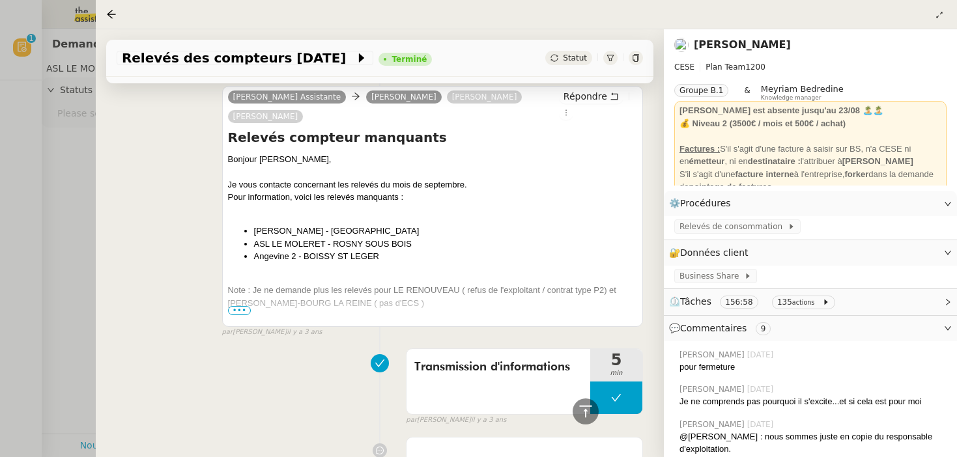
click at [239, 306] on span "•••" at bounding box center [239, 310] width 23 height 9
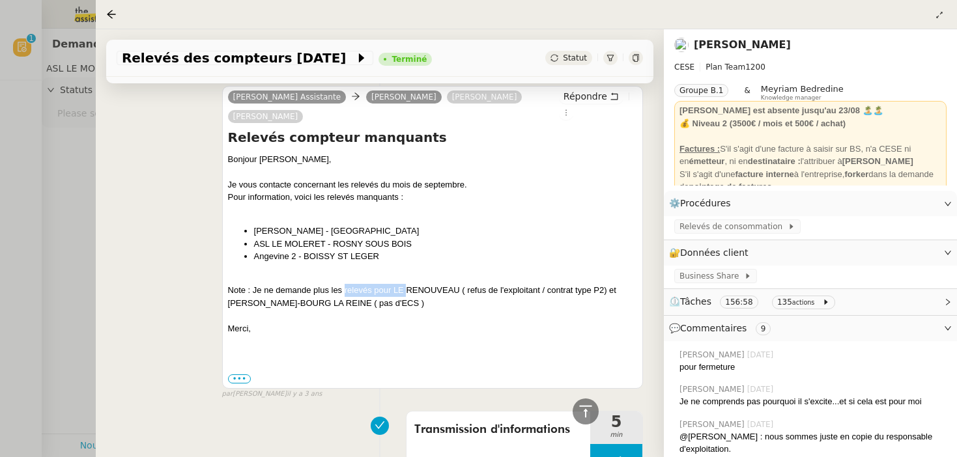
drag, startPoint x: 345, startPoint y: 285, endPoint x: 408, endPoint y: 285, distance: 63.8
click at [408, 285] on div "Note : Je ne demande plus les relevés pour LE RENOUVEAU ( refus de l'exploitant…" at bounding box center [432, 296] width 409 height 25
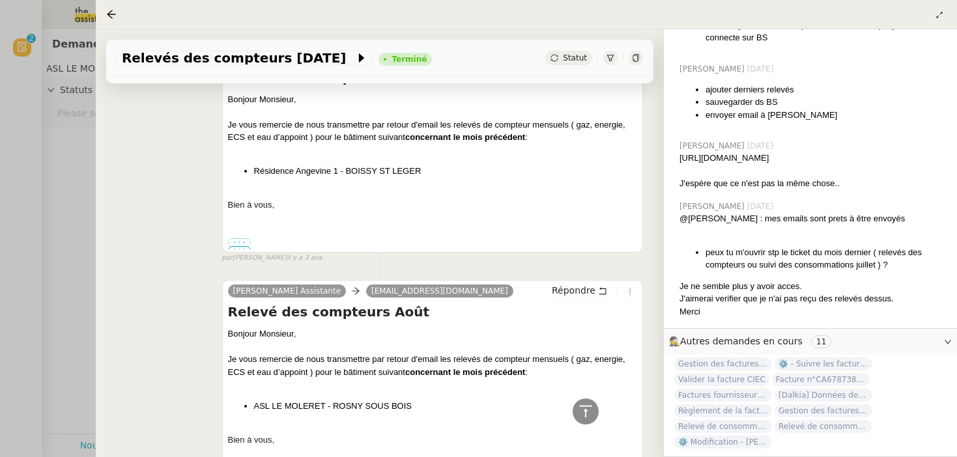
scroll to position [13022, 0]
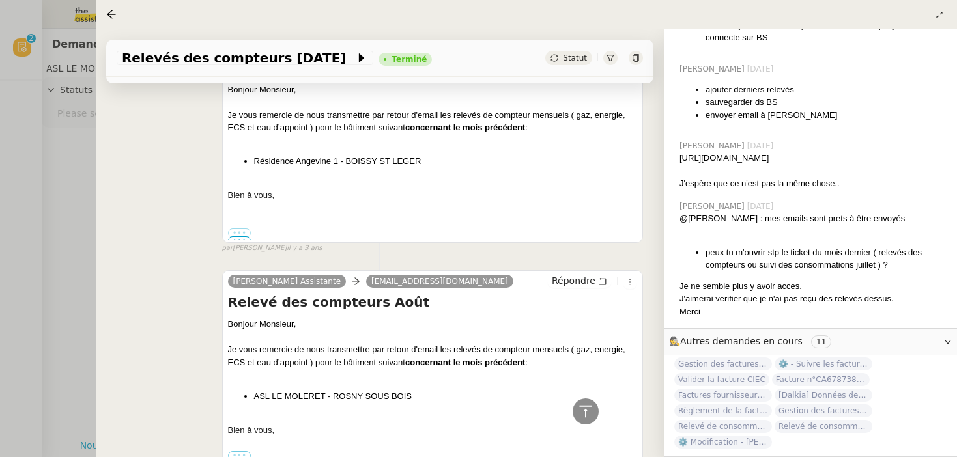
click at [245, 451] on label "•••" at bounding box center [239, 455] width 23 height 9
click at [0, 0] on input "•••" at bounding box center [0, 0] width 0 height 0
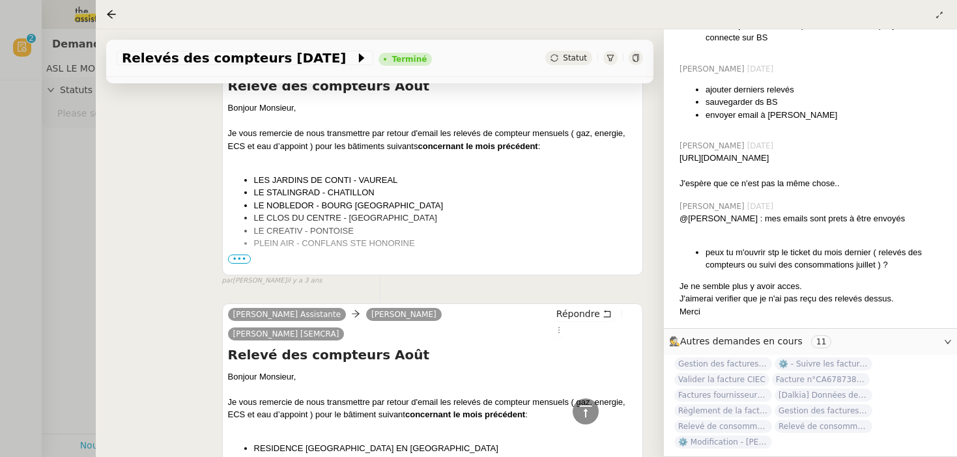
scroll to position [13381, 0]
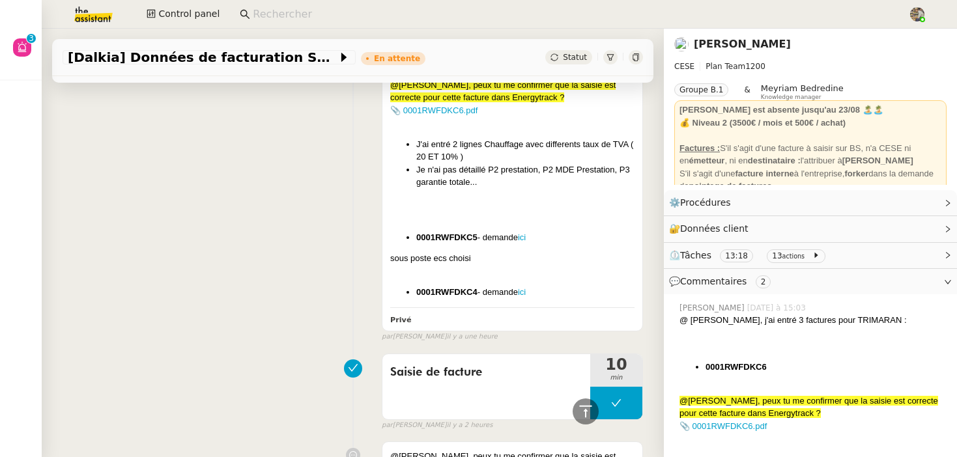
scroll to position [509, 0]
